Goal: Navigation & Orientation: Find specific page/section

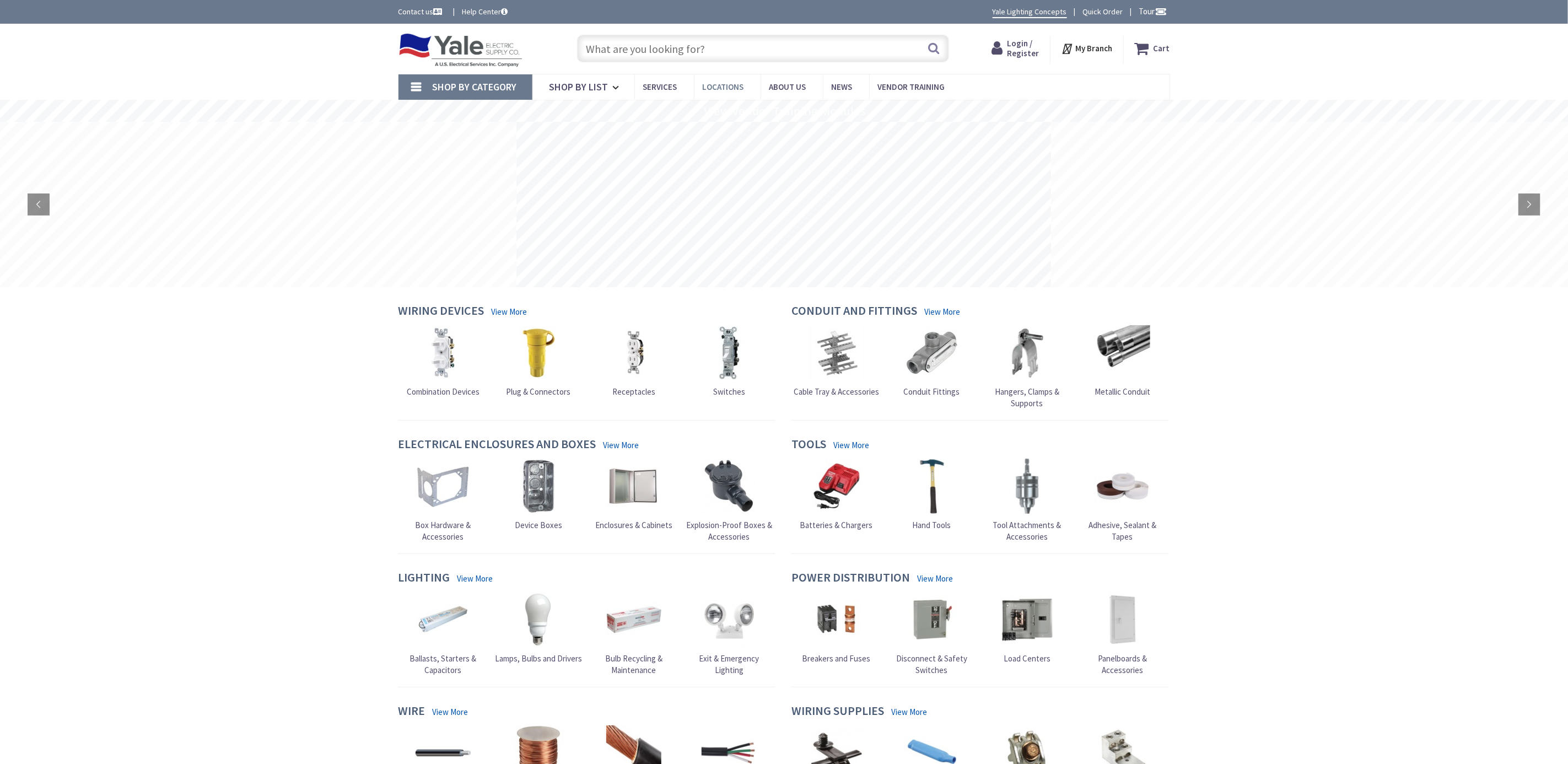
click at [713, 87] on span "Locations" at bounding box center [723, 87] width 41 height 10
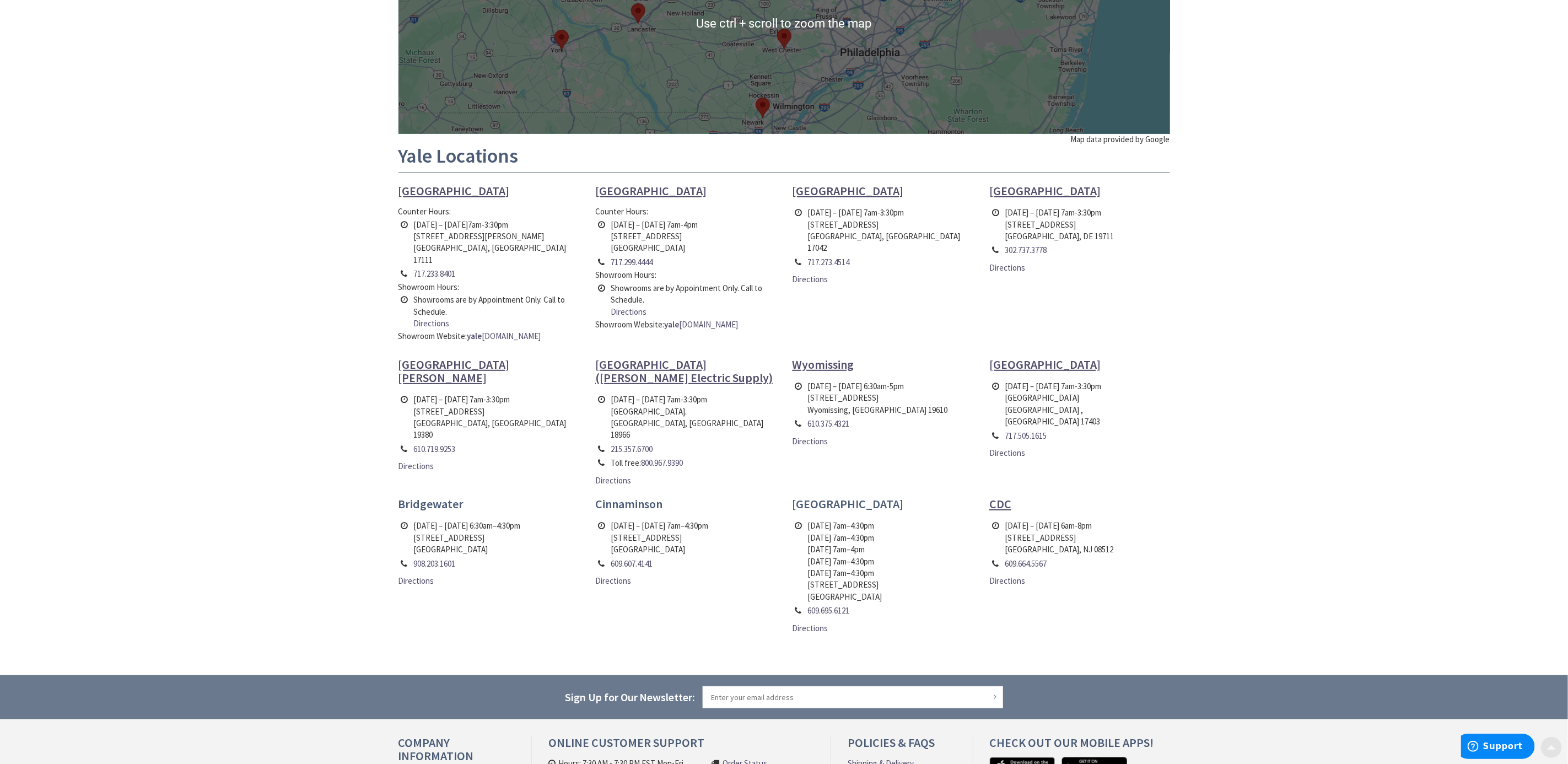
scroll to position [248, 0]
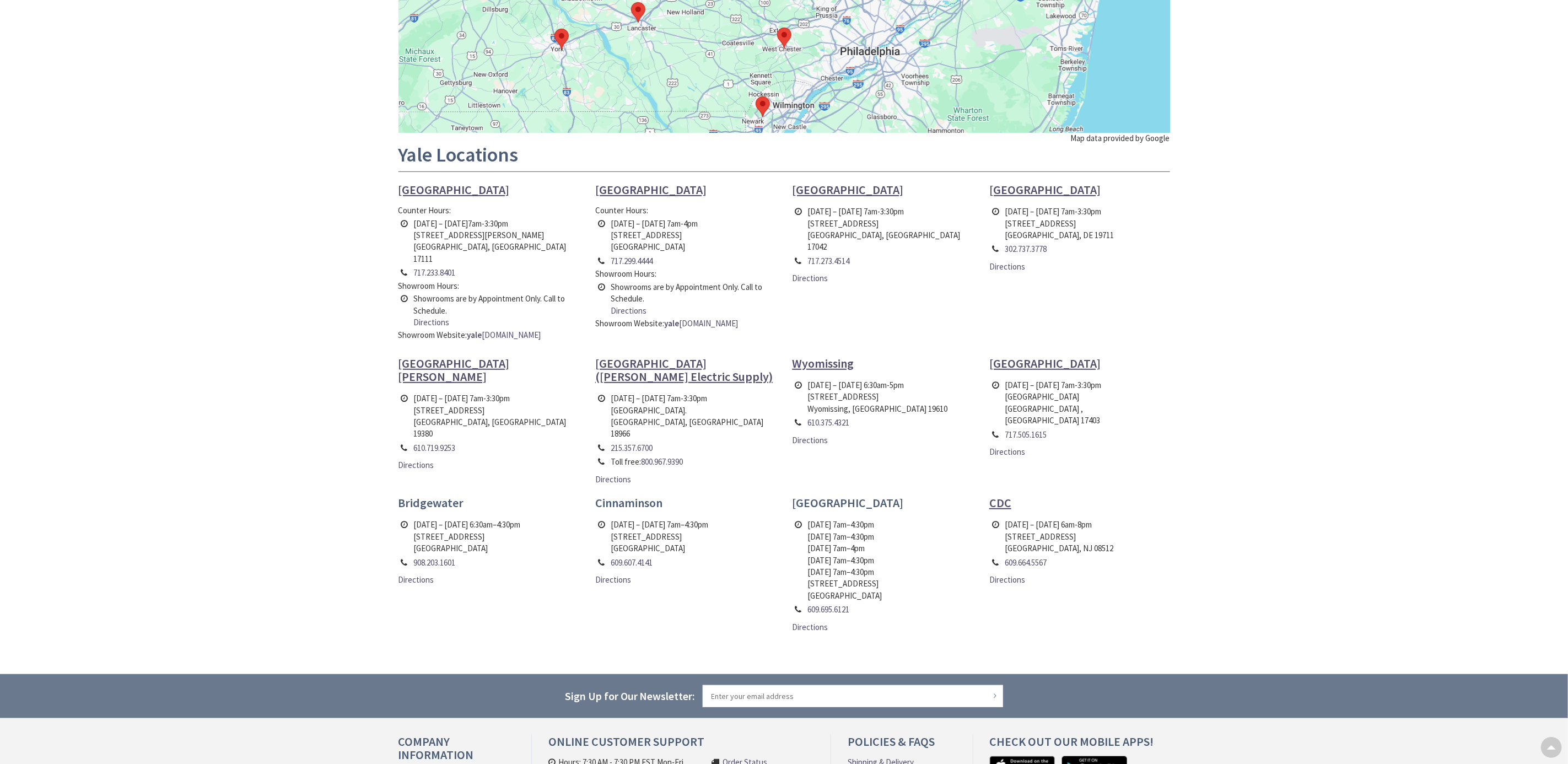
scroll to position [248, 0]
click at [828, 355] on span "Wyomissing" at bounding box center [823, 363] width 62 height 16
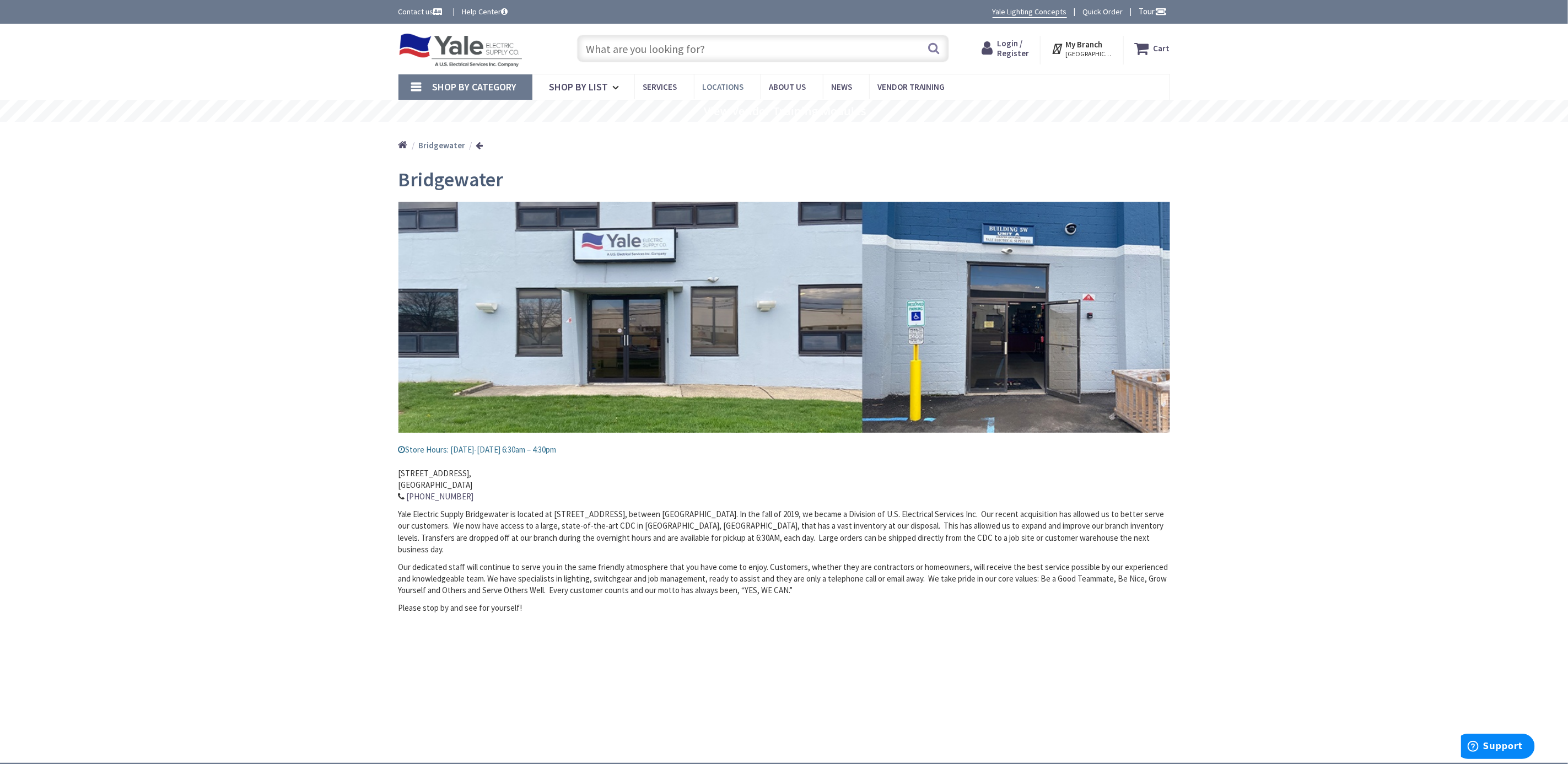
click at [726, 80] on link "Locations" at bounding box center [727, 87] width 67 height 25
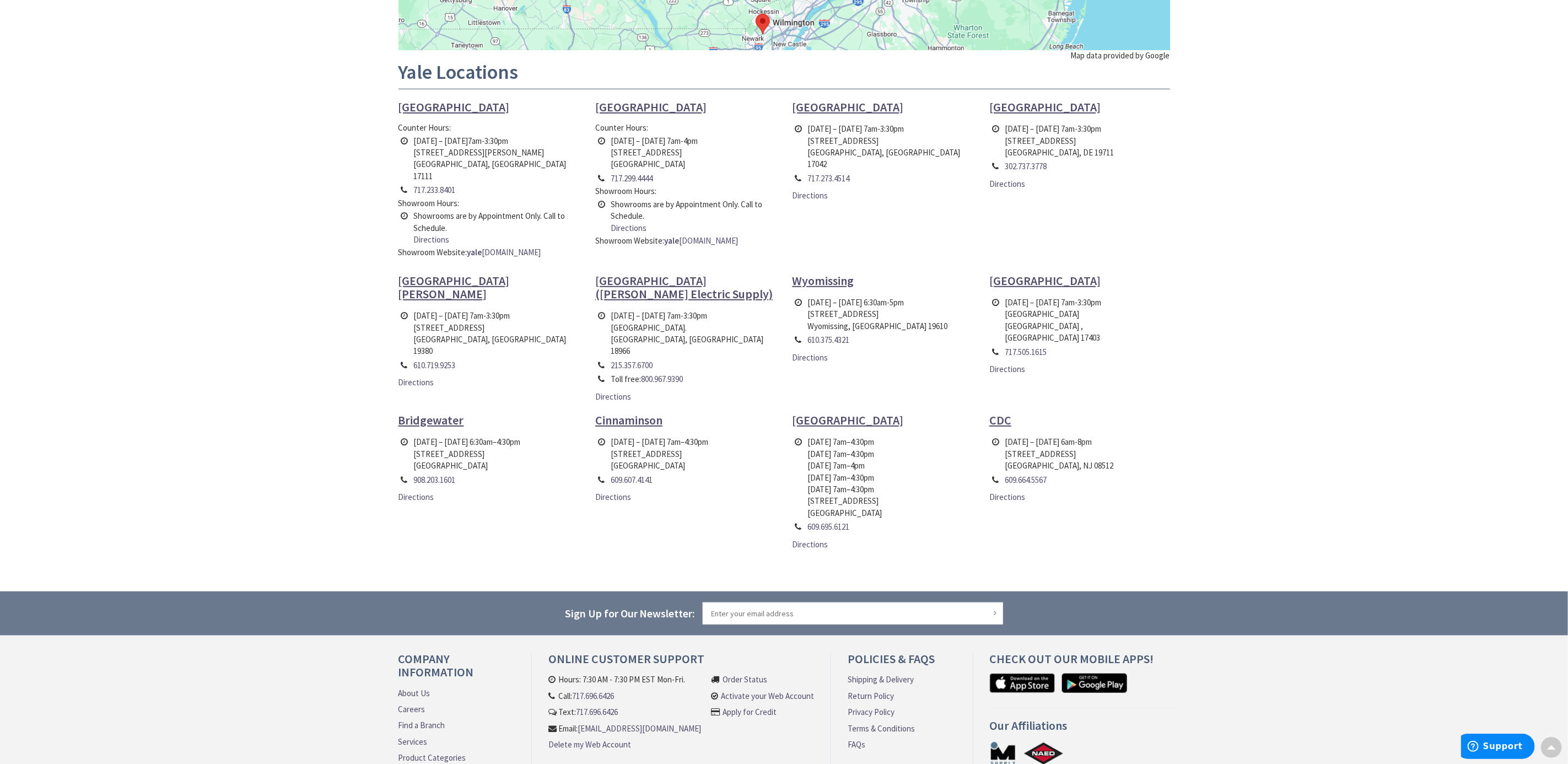
click at [717, 483] on ul "Harrisburg Counter Hours: Monday – Friday 7am-3:30pm 2207 Paxton Street Harrisb…" at bounding box center [784, 331] width 788 height 461
click at [649, 412] on span "Cinnaminson" at bounding box center [628, 420] width 67 height 16
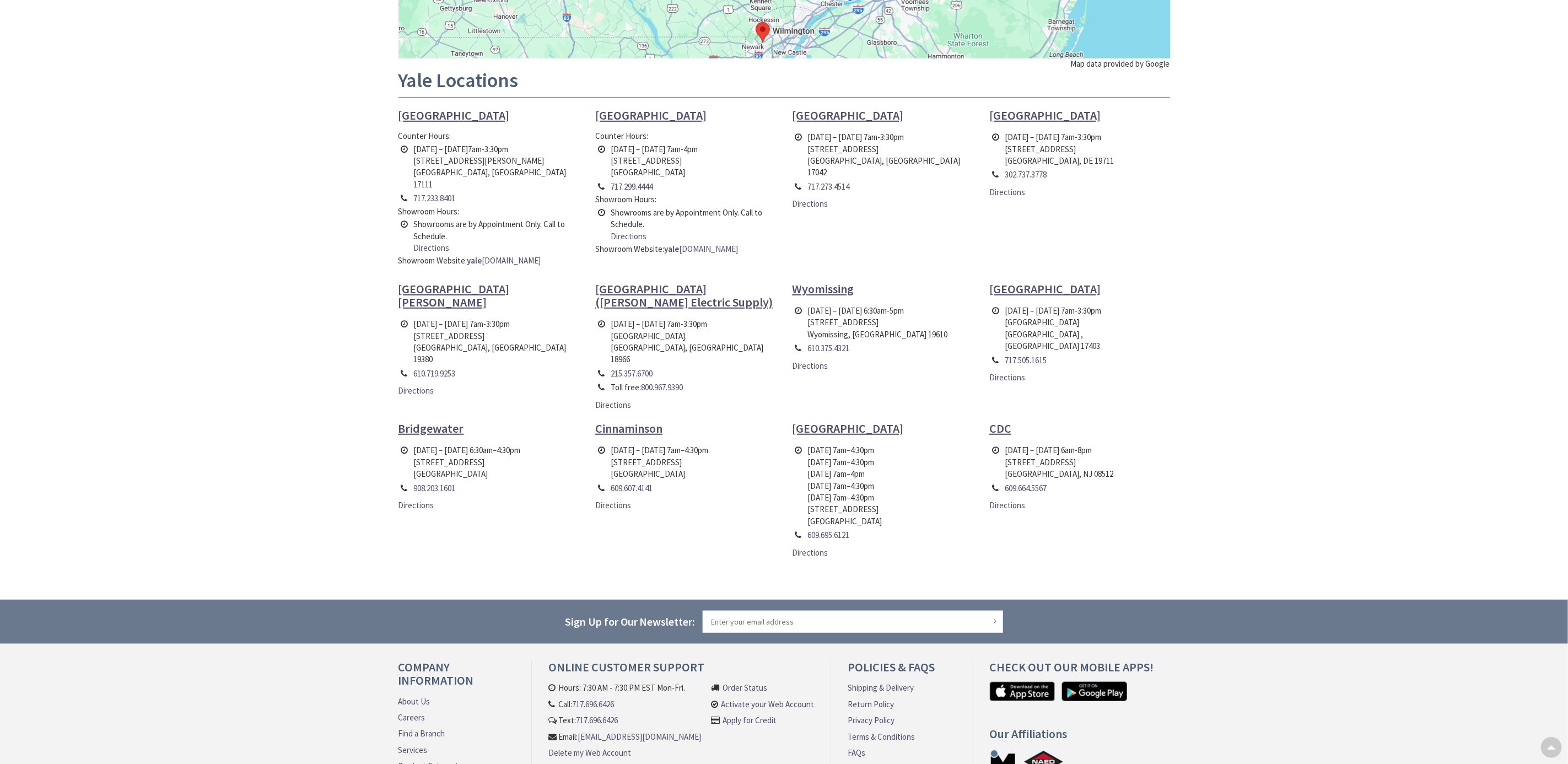
click at [816, 420] on span "[GEOGRAPHIC_DATA]" at bounding box center [848, 428] width 111 height 16
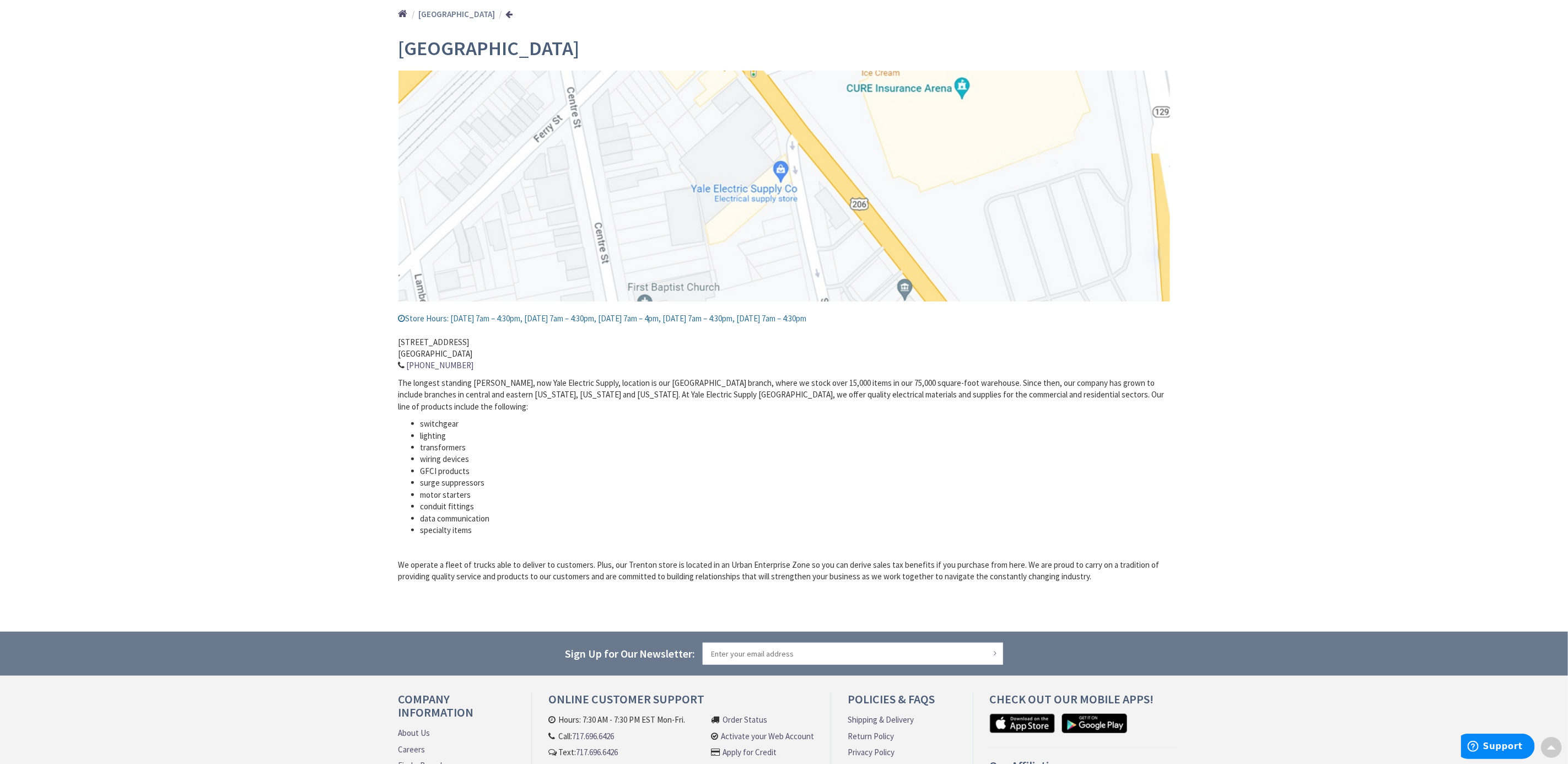
scroll to position [10, 0]
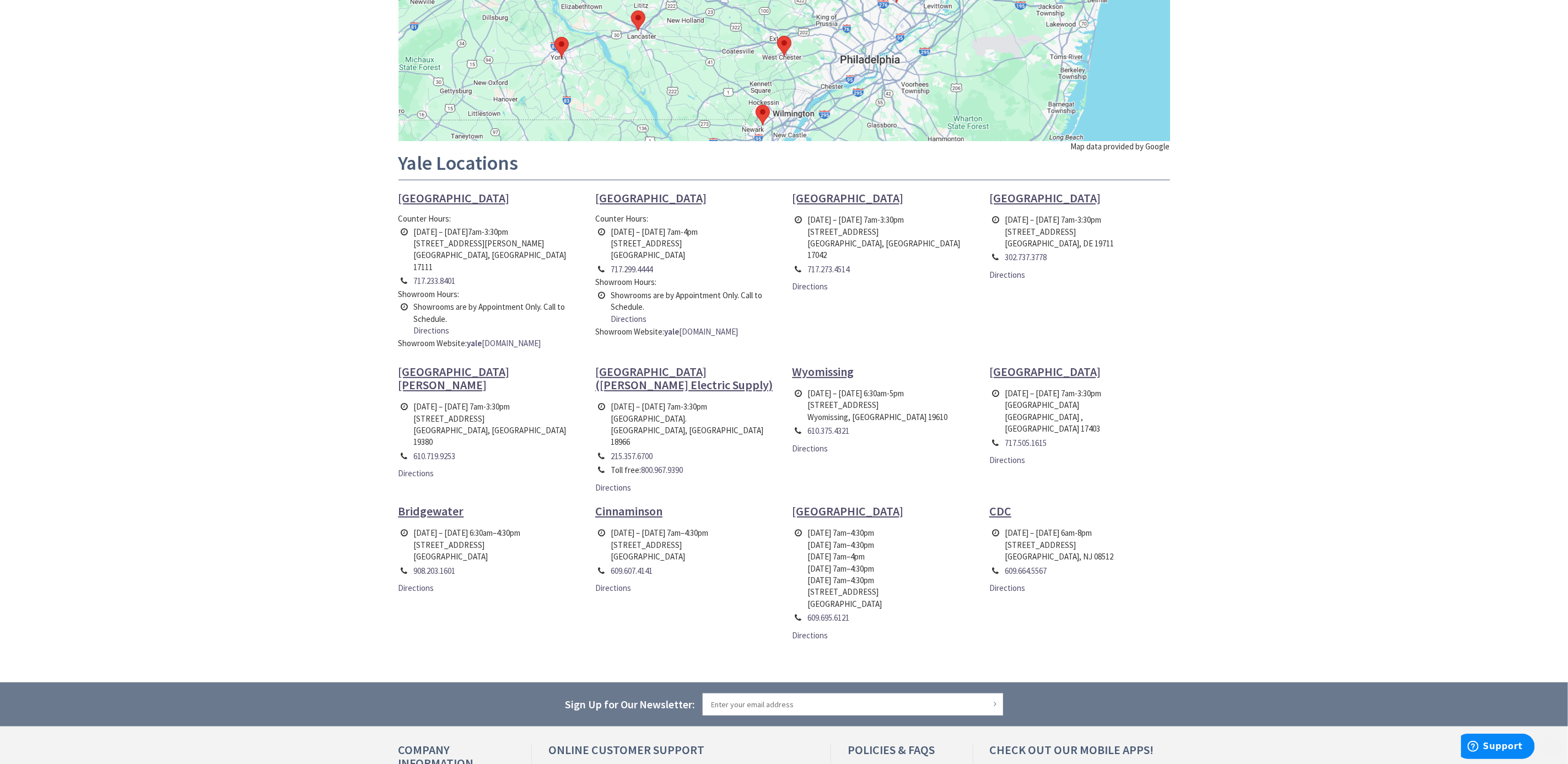
scroll to position [248, 0]
